Goal: Task Accomplishment & Management: Manage account settings

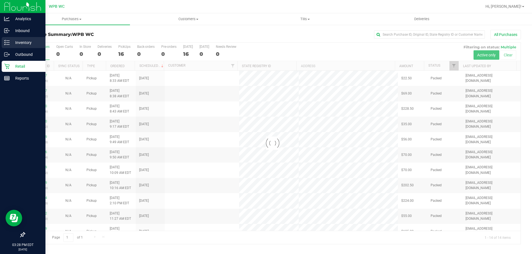
click at [9, 43] on icon at bounding box center [7, 43] width 6 height 6
click at [19, 43] on p "Inventory" at bounding box center [26, 42] width 33 height 7
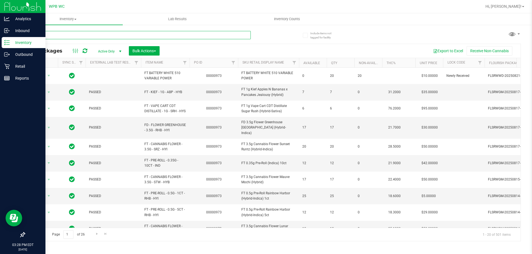
click at [71, 36] on input "text" at bounding box center [137, 35] width 226 height 8
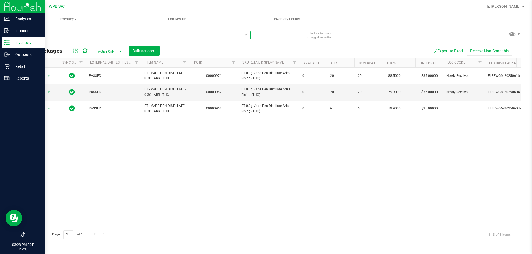
type input "a"
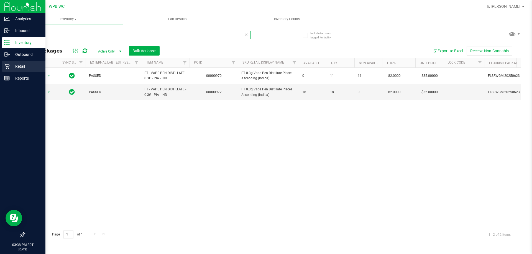
type input "pisces"
click at [17, 66] on p "Retail" at bounding box center [26, 66] width 33 height 7
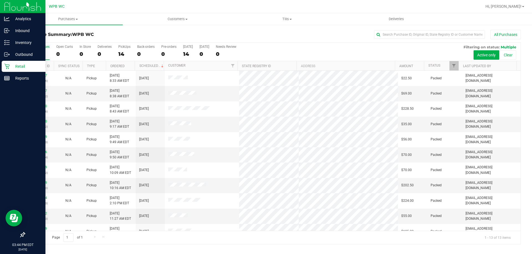
click at [36, 54] on div "14" at bounding box center [39, 54] width 20 height 6
click at [0, 0] on input "All Purchases 14" at bounding box center [0, 0] width 0 height 0
click at [36, 58] on label "All Purchases 13" at bounding box center [39, 52] width 20 height 15
click at [0, 0] on input "All Purchases 13" at bounding box center [0, 0] width 0 height 0
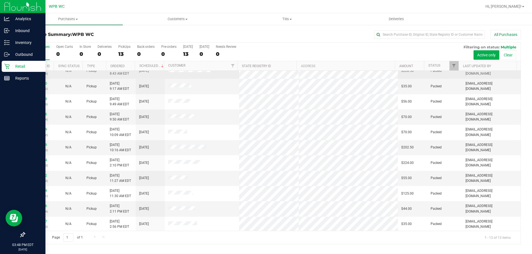
scroll to position [39, 0]
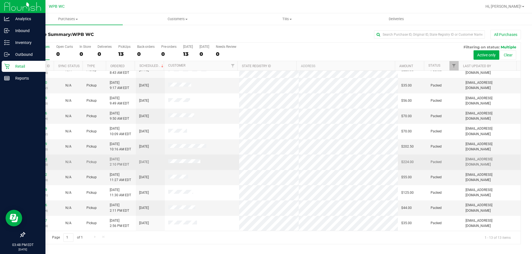
click at [44, 159] on link "11842944" at bounding box center [40, 160] width 16 height 4
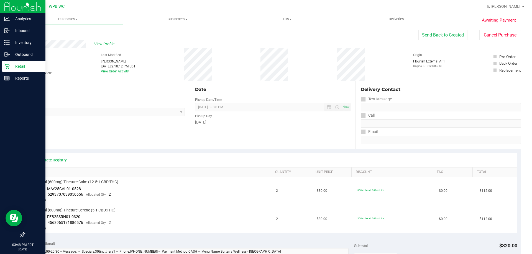
click at [110, 43] on span "View Profile" at bounding box center [105, 44] width 22 height 6
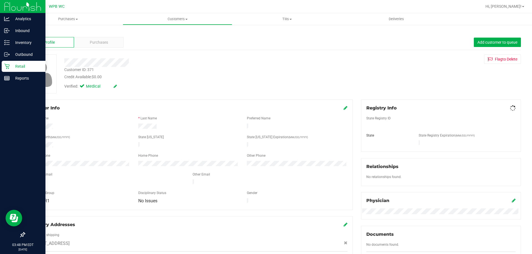
click at [108, 44] on div "Purchases" at bounding box center [99, 42] width 50 height 11
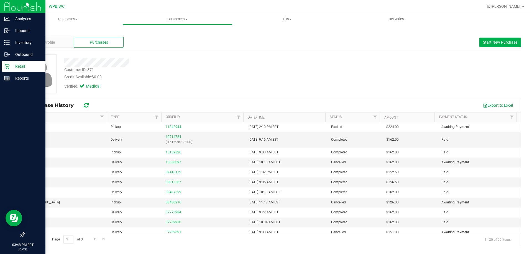
click at [7, 71] on div "Retail" at bounding box center [24, 66] width 44 height 11
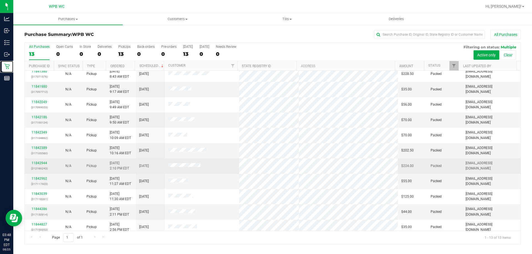
scroll to position [39, 0]
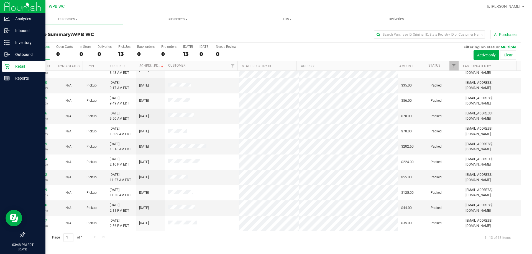
click at [16, 62] on div "Retail" at bounding box center [24, 66] width 44 height 11
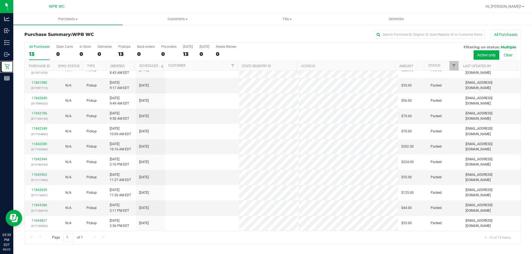
scroll to position [0, 0]
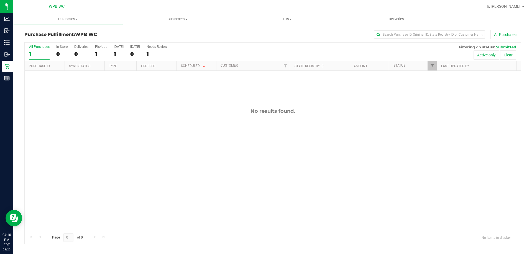
click at [42, 55] on div "1" at bounding box center [39, 54] width 20 height 6
click at [0, 0] on input "All Purchases 1" at bounding box center [0, 0] width 0 height 0
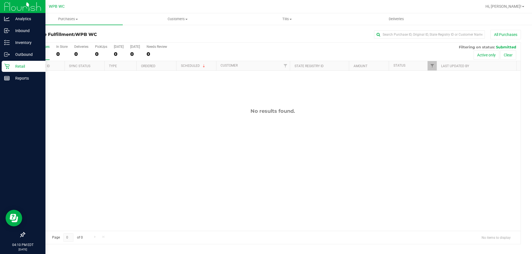
click at [13, 70] on div "Retail" at bounding box center [24, 66] width 44 height 11
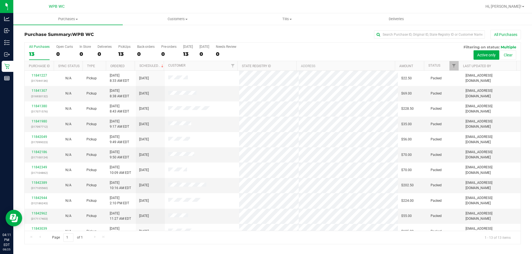
click at [39, 59] on label "All Purchases 13" at bounding box center [39, 52] width 20 height 15
click at [0, 0] on input "All Purchases 13" at bounding box center [0, 0] width 0 height 0
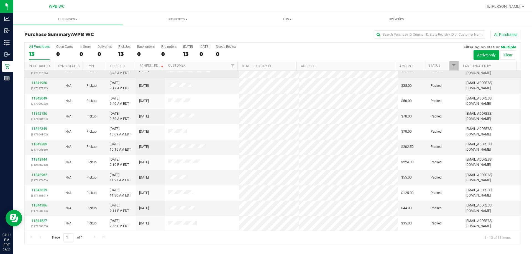
scroll to position [39, 0]
click at [36, 51] on div "13" at bounding box center [39, 54] width 20 height 6
click at [0, 0] on input "All Purchases 13" at bounding box center [0, 0] width 0 height 0
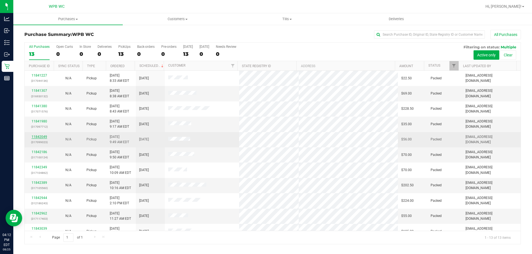
click at [37, 136] on link "11842049" at bounding box center [40, 137] width 16 height 4
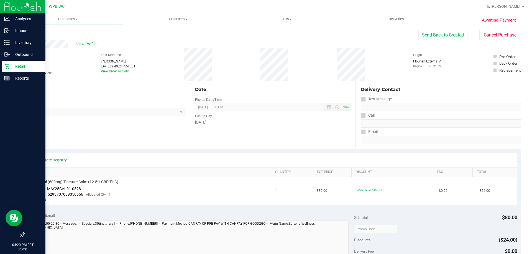
click at [11, 63] on p "Retail" at bounding box center [26, 66] width 33 height 7
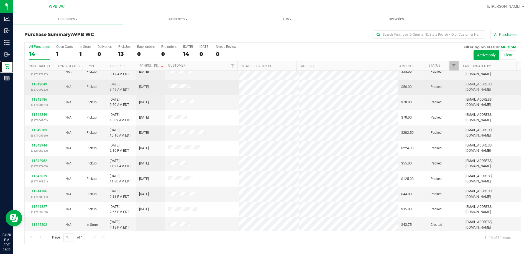
scroll to position [54, 0]
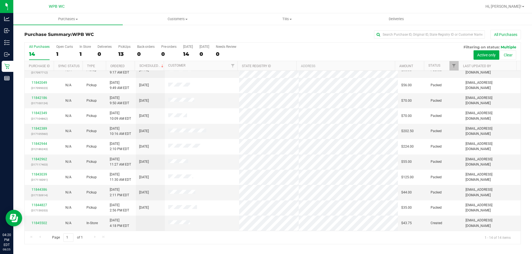
click at [38, 55] on div "14" at bounding box center [39, 54] width 20 height 6
click at [0, 0] on input "All Purchases 14" at bounding box center [0, 0] width 0 height 0
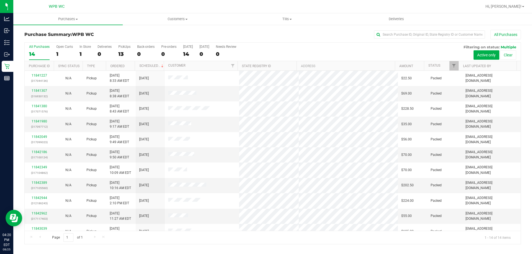
click at [34, 50] on label "All Purchases 14" at bounding box center [39, 52] width 20 height 15
click at [0, 0] on input "All Purchases 14" at bounding box center [0, 0] width 0 height 0
click at [43, 51] on div "14" at bounding box center [39, 54] width 20 height 6
click at [0, 0] on input "All Purchases 14" at bounding box center [0, 0] width 0 height 0
